Goal: Information Seeking & Learning: Learn about a topic

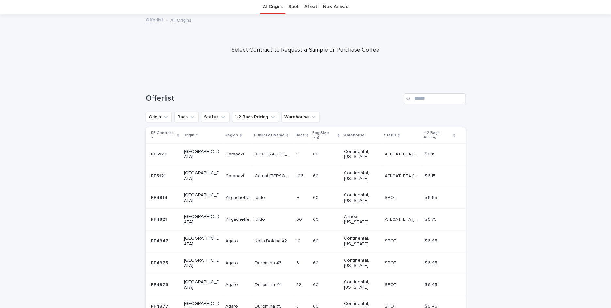
scroll to position [121, 0]
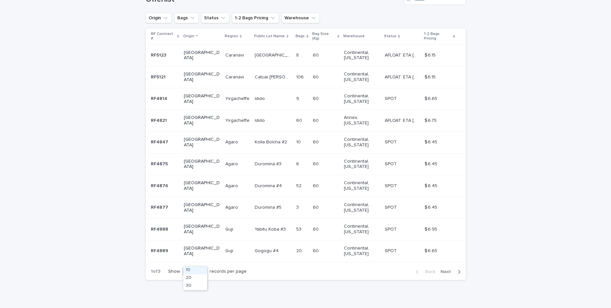
click at [203, 270] on icon at bounding box center [203, 271] width 4 height 2
click at [199, 291] on div "Loading... Saving… Loading... Saving… Offerlist Origin Bags Status 1-2 Bags Pri…" at bounding box center [305, 141] width 327 height 320
click at [199, 290] on div "Loading... Saving… Loading... Saving… Offerlist Origin Bags Status 1-2 Bags Pri…" at bounding box center [305, 141] width 327 height 320
click at [201, 268] on icon at bounding box center [203, 271] width 7 height 7
click at [195, 284] on div "30" at bounding box center [195, 286] width 24 height 8
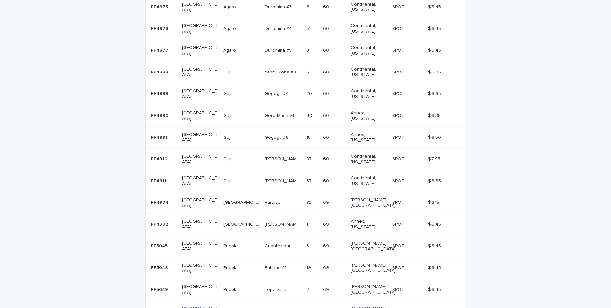
scroll to position [311, 0]
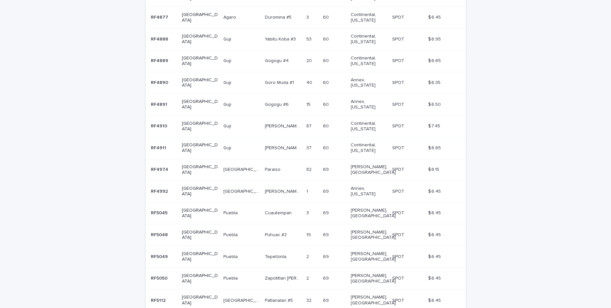
click at [266, 164] on div "Paraiso Paraiso" at bounding box center [283, 169] width 36 height 11
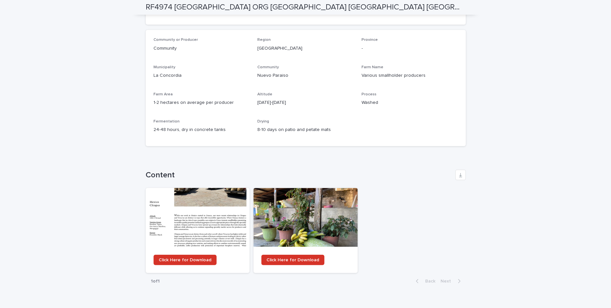
scroll to position [568, 0]
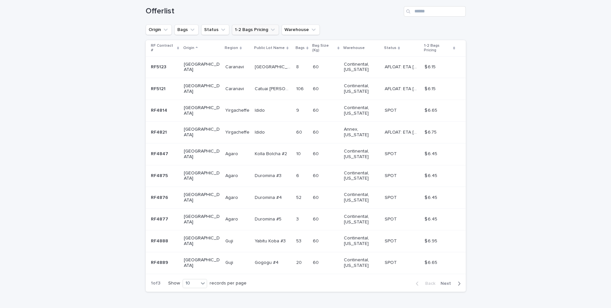
scroll to position [121, 0]
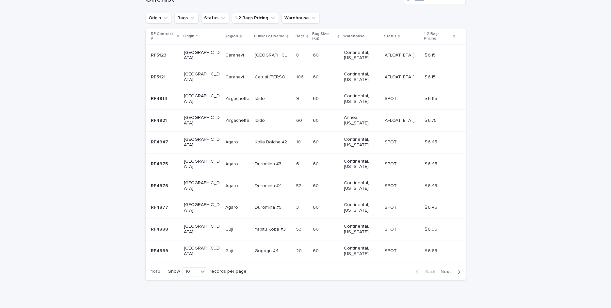
click at [450, 264] on div "Back Next" at bounding box center [438, 272] width 55 height 16
click at [449, 269] on span "Next" at bounding box center [448, 271] width 14 height 5
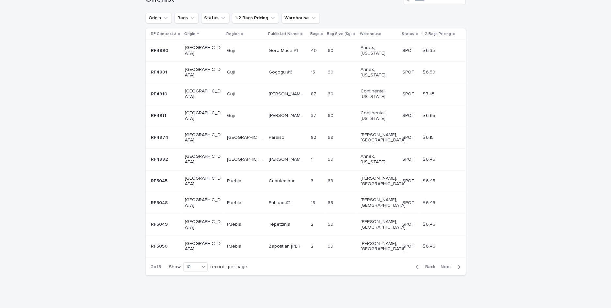
scroll to position [83, 0]
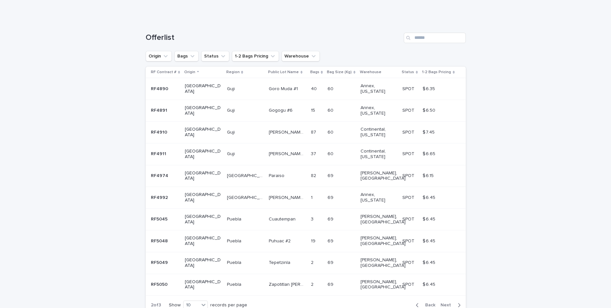
click at [449, 303] on span "Next" at bounding box center [448, 305] width 14 height 5
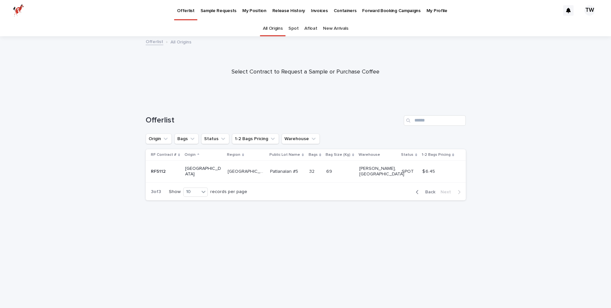
click at [431, 190] on span "Back" at bounding box center [428, 192] width 14 height 5
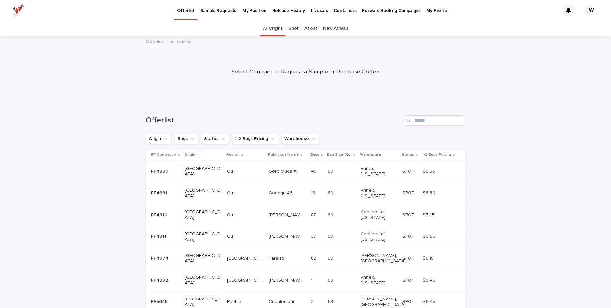
click at [536, 149] on div "Loading... Saving… Loading... Saving… Offerlist Origin Bags Status 1-2 Bags Pri…" at bounding box center [305, 268] width 611 height 332
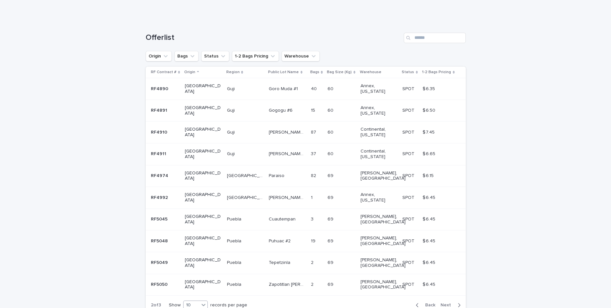
click at [205, 301] on icon at bounding box center [203, 304] width 7 height 7
click at [201, 285] on div "30" at bounding box center [196, 286] width 24 height 8
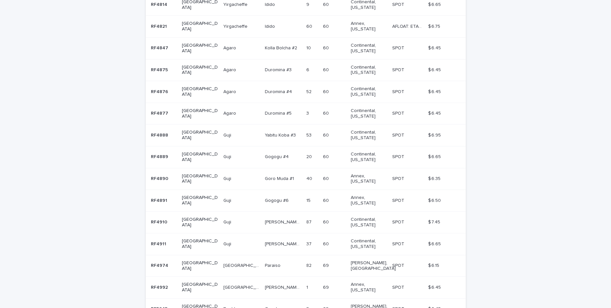
scroll to position [311, 0]
